Goal: Information Seeking & Learning: Learn about a topic

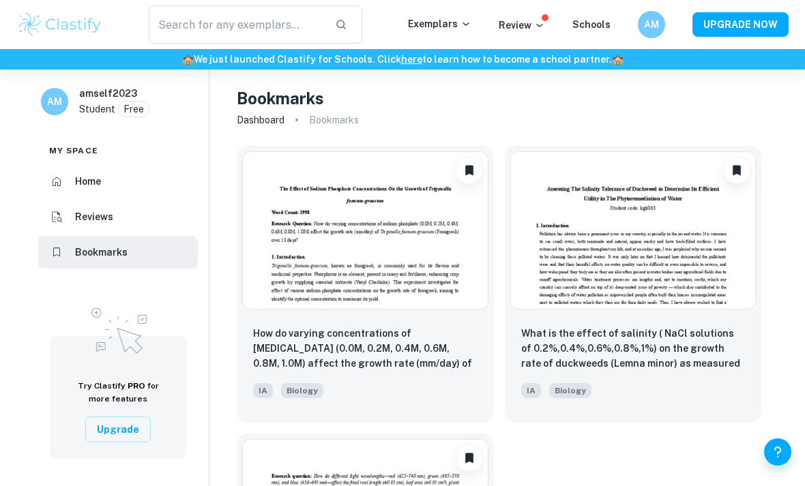
scroll to position [220, 0]
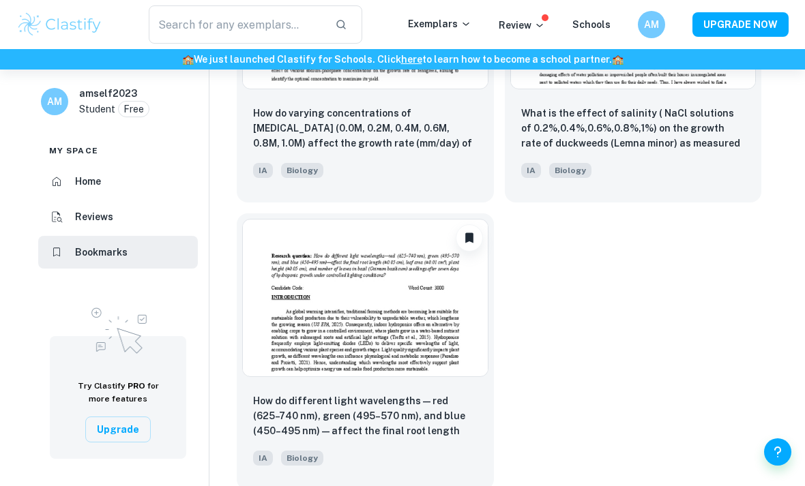
click at [401, 440] on p "How do different light wavelengths—red (625–740 nm), green (495–570 nm), and bl…" at bounding box center [365, 417] width 224 height 46
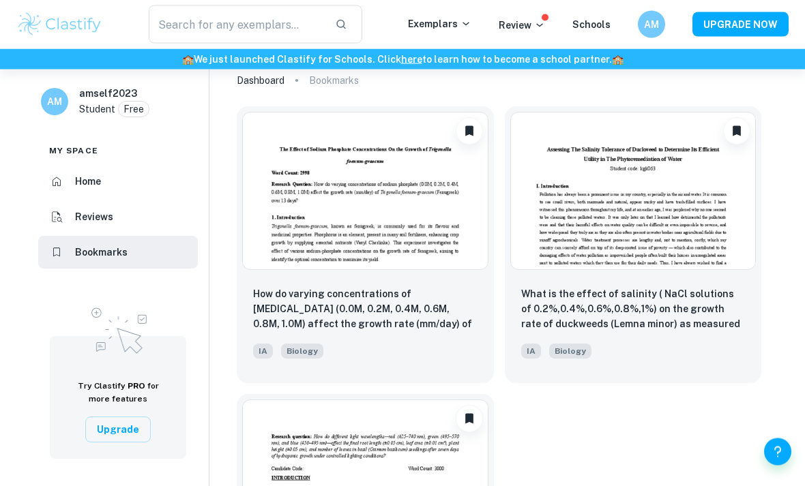
scroll to position [0, 0]
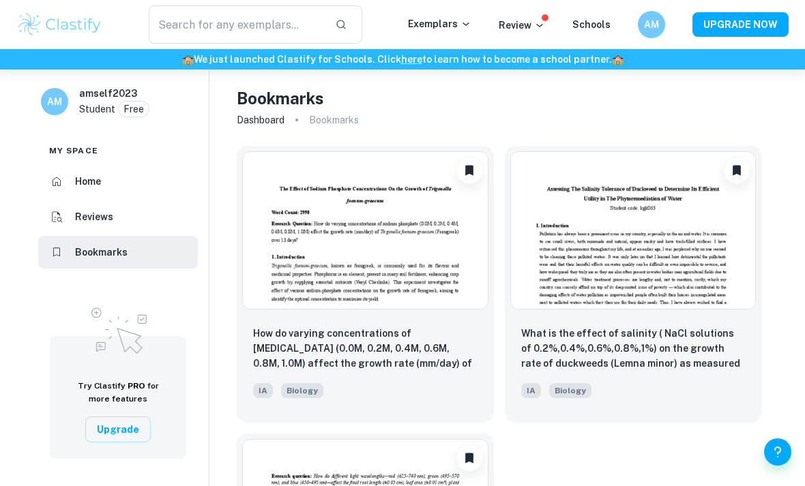
click at [544, 340] on p "What is the effect of salinity ( NaCl solutions of 0.2%,0.4%,0.6%,0.8%,1%) on t…" at bounding box center [633, 349] width 224 height 46
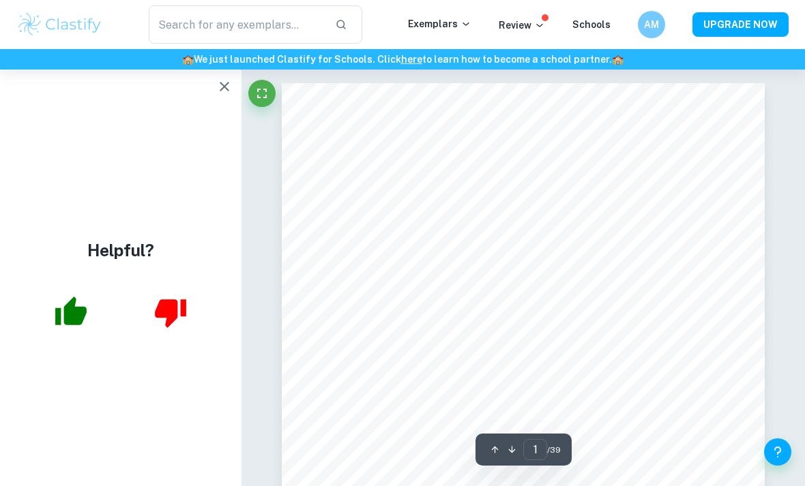
click at [219, 95] on button "button" at bounding box center [224, 86] width 27 height 27
click at [216, 88] on button "button" at bounding box center [224, 86] width 27 height 27
